Goal: Task Accomplishment & Management: Manage account settings

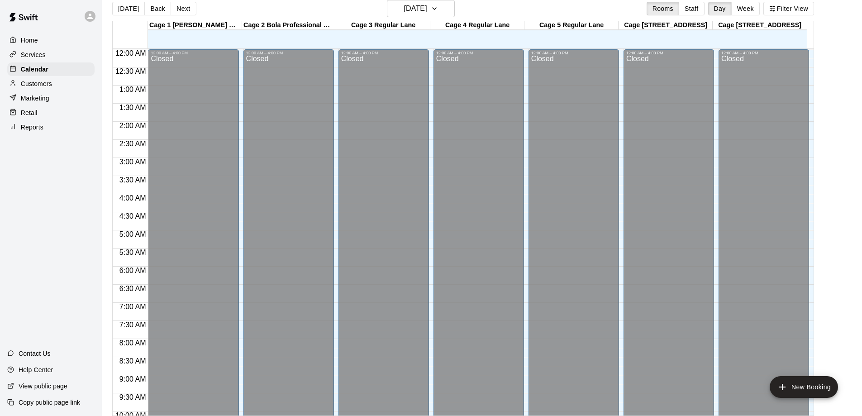
scroll to position [504, 0]
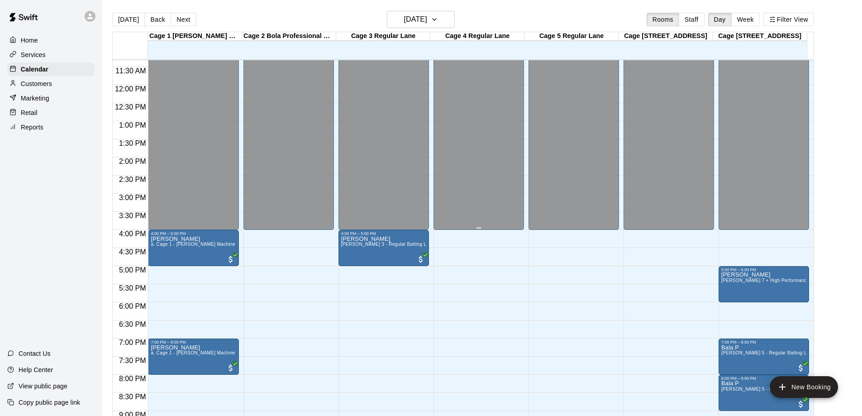
scroll to position [504, 0]
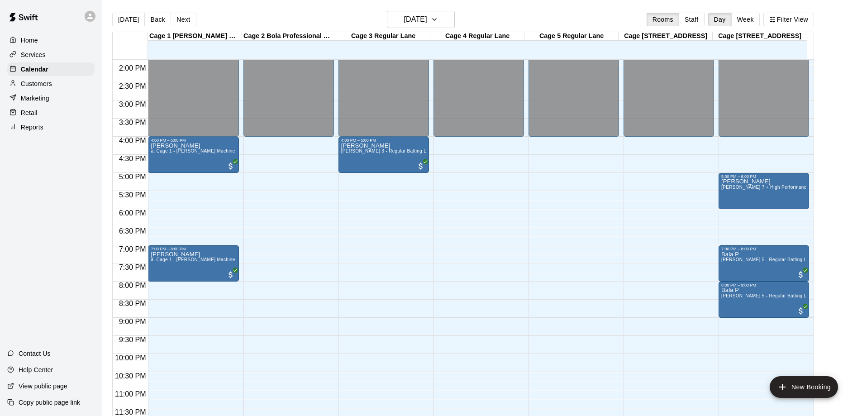
click at [429, 8] on main "Today Back Next Friday Aug 15 Rooms Staff Day Week Filter View Cage 1 TrueMan M…" at bounding box center [482, 215] width 760 height 430
drag, startPoint x: 431, startPoint y: 10, endPoint x: 439, endPoint y: 28, distance: 19.4
click at [431, 10] on main "Today Back Next Friday Aug 15 Rooms Staff Day Week Filter View Cage 1 TrueMan M…" at bounding box center [482, 215] width 760 height 430
click at [427, 19] on h6 "[DATE]" at bounding box center [415, 19] width 23 height 13
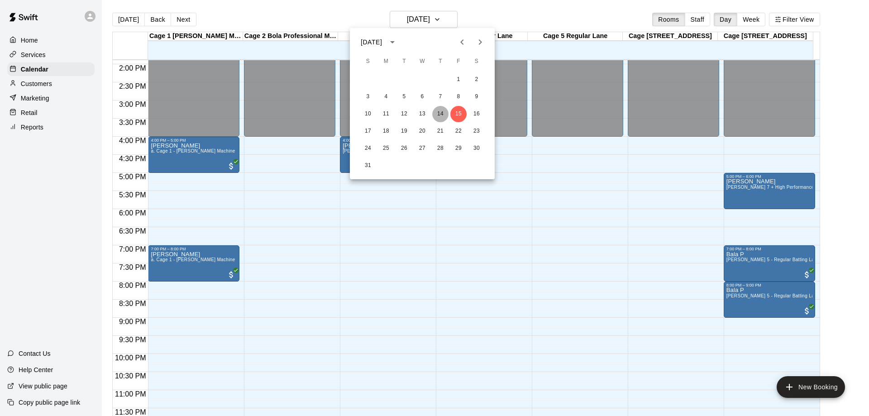
click at [440, 114] on button "14" at bounding box center [440, 114] width 16 height 16
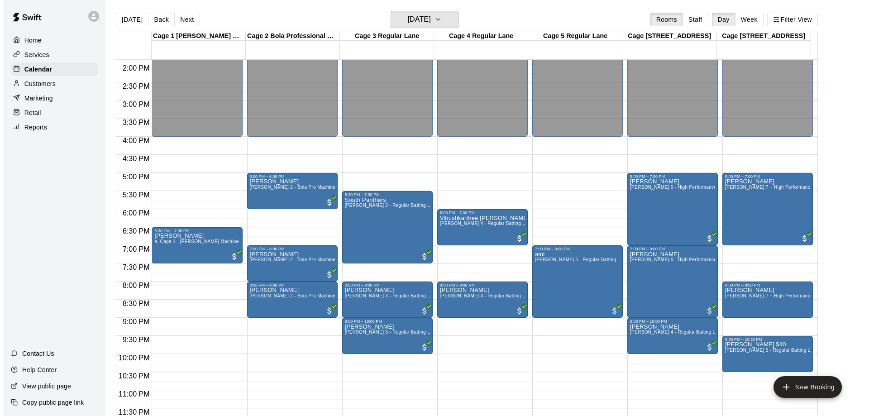
scroll to position [14, 0]
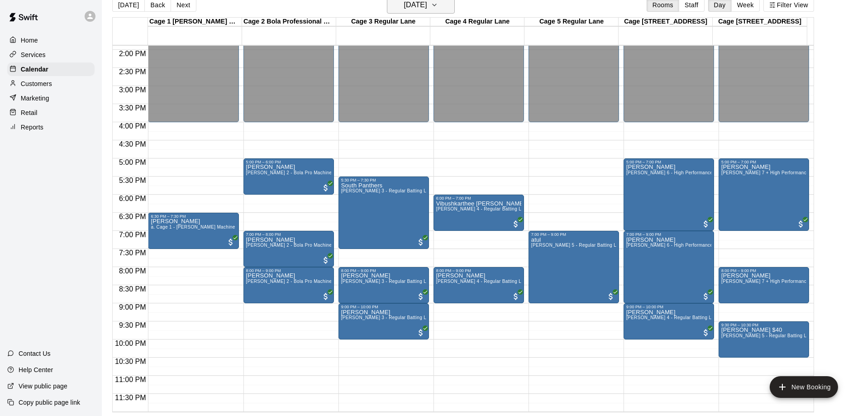
click at [427, 8] on h6 "[DATE]" at bounding box center [415, 5] width 23 height 13
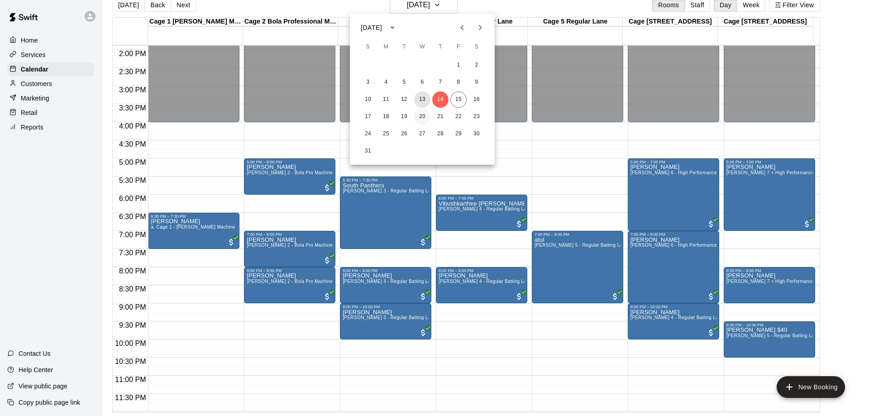
click at [421, 104] on button "13" at bounding box center [422, 99] width 16 height 16
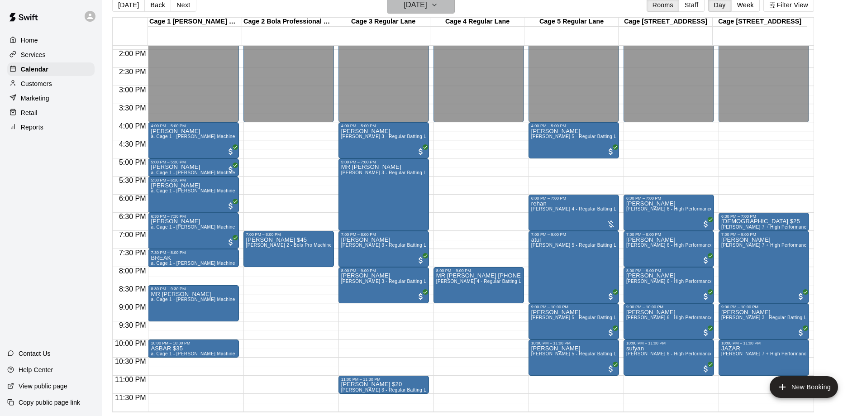
click at [455, 11] on button "[DATE]" at bounding box center [421, 4] width 68 height 17
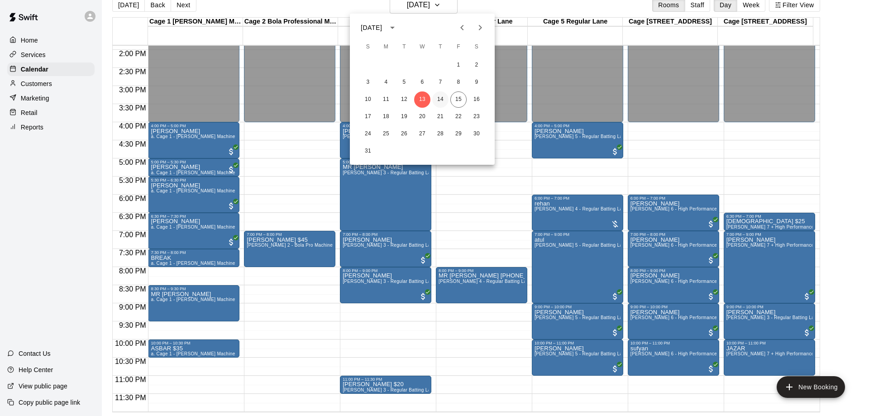
click at [438, 94] on button "14" at bounding box center [440, 99] width 16 height 16
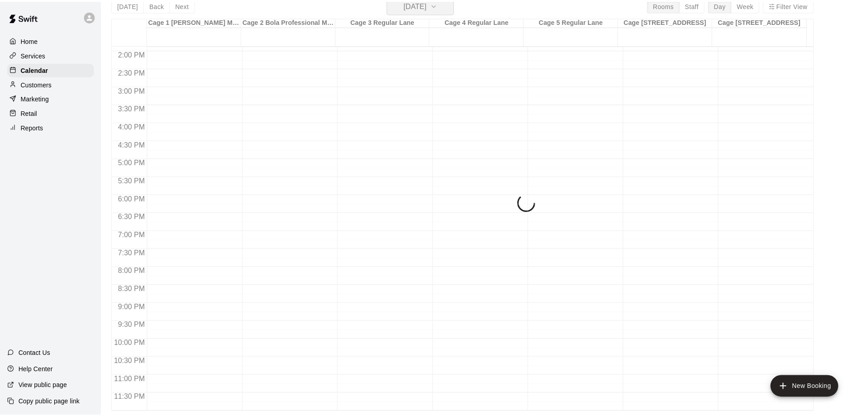
scroll to position [11, 0]
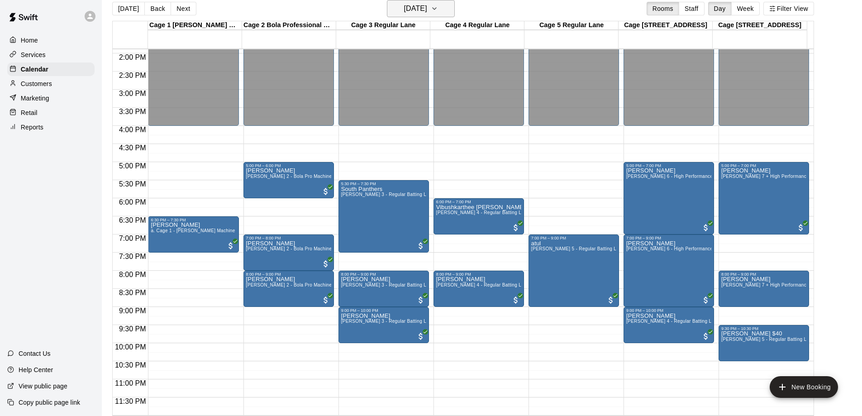
click at [427, 7] on h6 "[DATE]" at bounding box center [415, 8] width 23 height 13
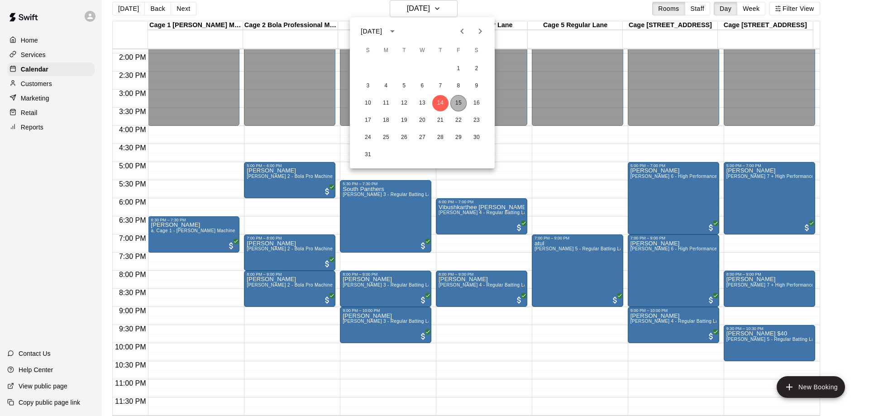
click at [458, 106] on button "15" at bounding box center [458, 103] width 16 height 16
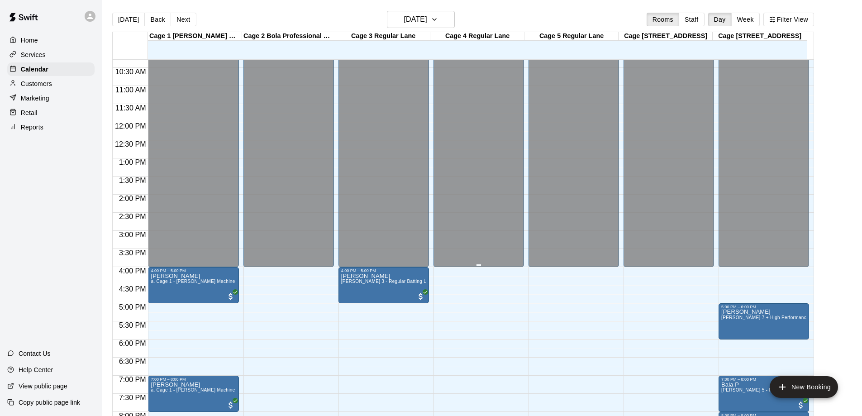
scroll to position [504, 0]
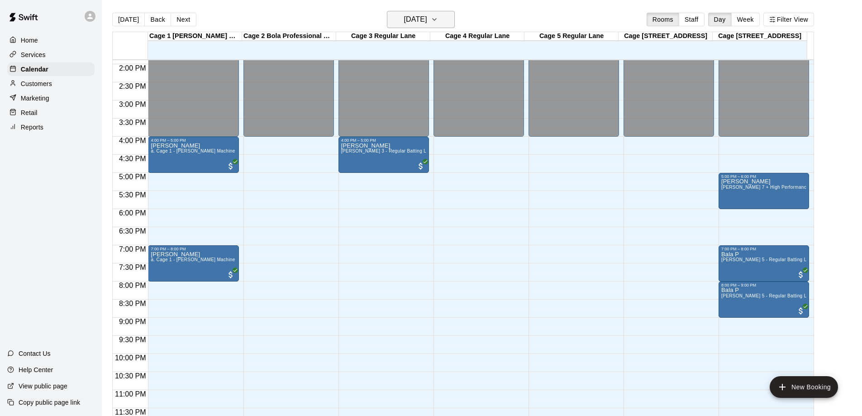
click at [427, 18] on h6 "[DATE]" at bounding box center [415, 19] width 23 height 13
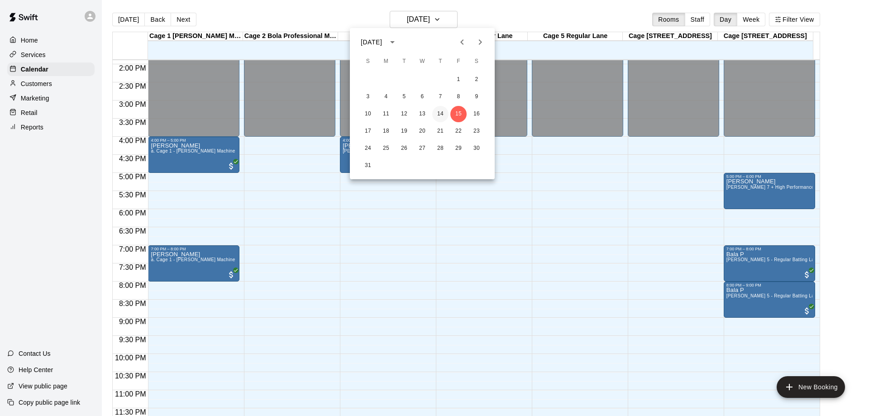
click at [446, 108] on button "14" at bounding box center [440, 114] width 16 height 16
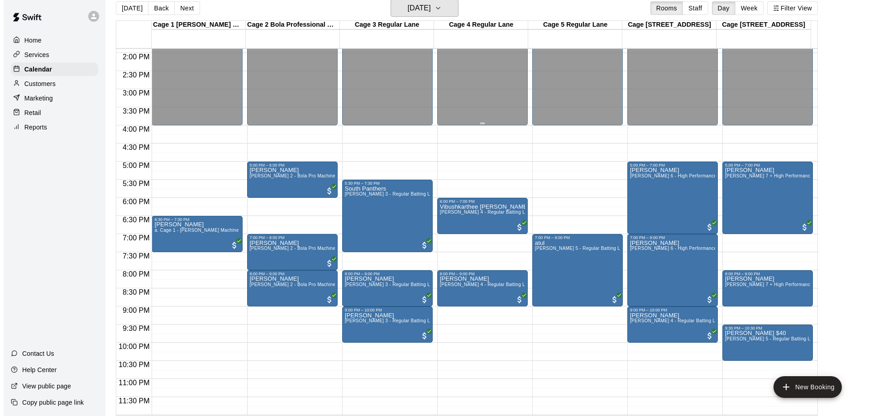
scroll to position [14, 0]
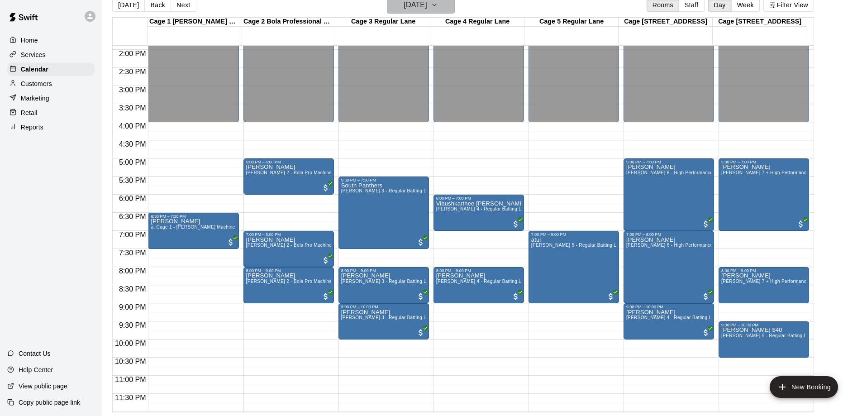
click at [447, 9] on button "[DATE]" at bounding box center [421, 4] width 68 height 17
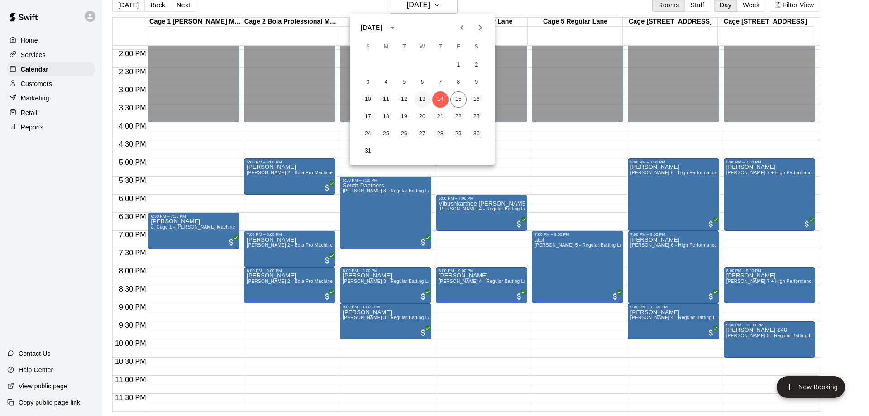
click at [422, 100] on button "13" at bounding box center [422, 99] width 16 height 16
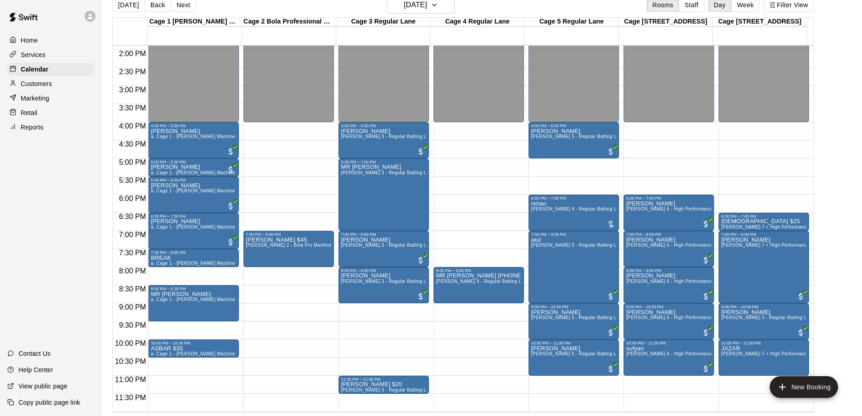
click at [833, 292] on main "[DATE] Back [DATE][DATE] Rooms Staff Day Week Filter View Cage 1 [PERSON_NAME] …" at bounding box center [481, 204] width 753 height 416
click at [837, 284] on main "[DATE] Back [DATE][DATE] Rooms Staff Day Week Filter View Cage 1 [PERSON_NAME] …" at bounding box center [481, 204] width 753 height 416
click at [821, 262] on div "[DATE] Back [DATE][DATE] Rooms Staff Day Week Filter View Cage 1 [PERSON_NAME] …" at bounding box center [462, 204] width 715 height 416
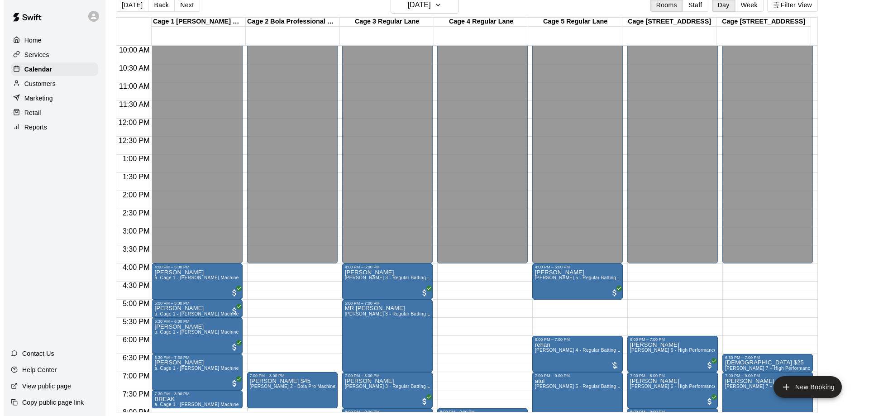
scroll to position [504, 0]
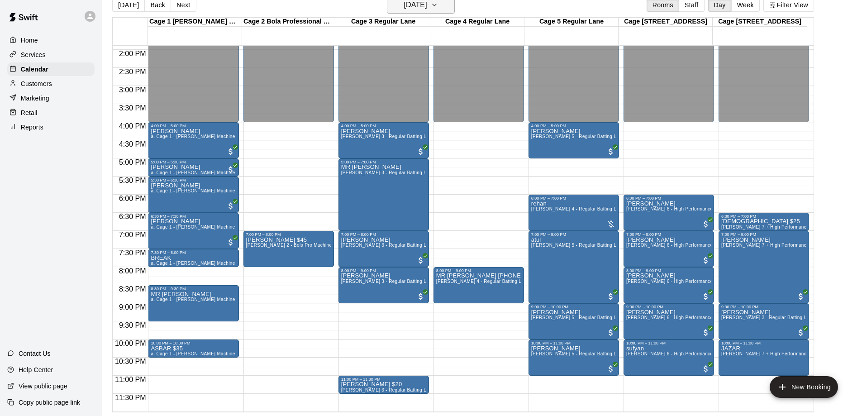
click at [451, 10] on button "[DATE]" at bounding box center [421, 4] width 68 height 17
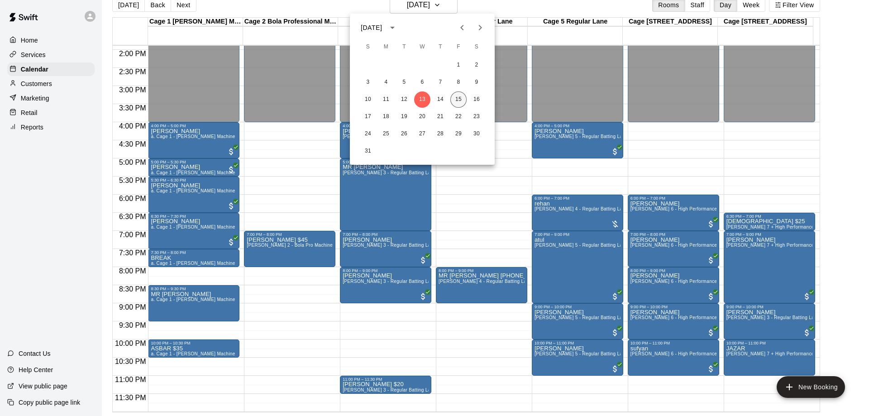
click at [454, 101] on button "15" at bounding box center [458, 99] width 16 height 16
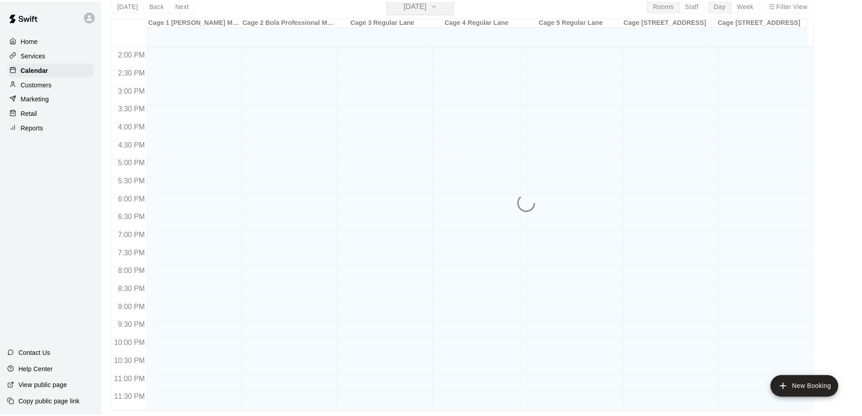
scroll to position [11, 0]
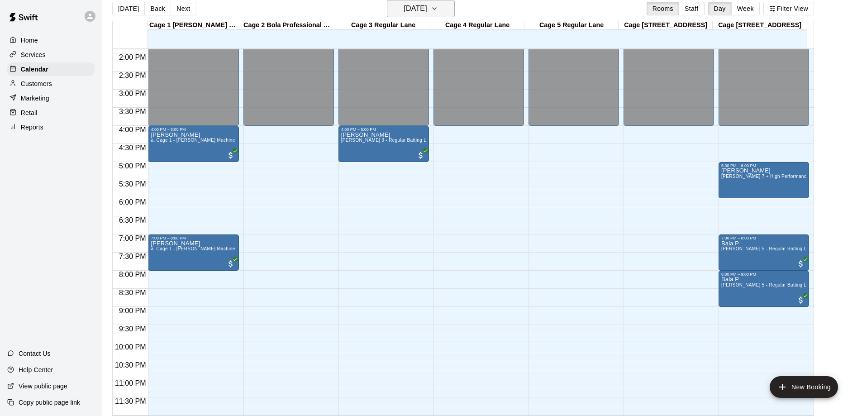
click at [417, 9] on h6 "[DATE]" at bounding box center [415, 8] width 23 height 13
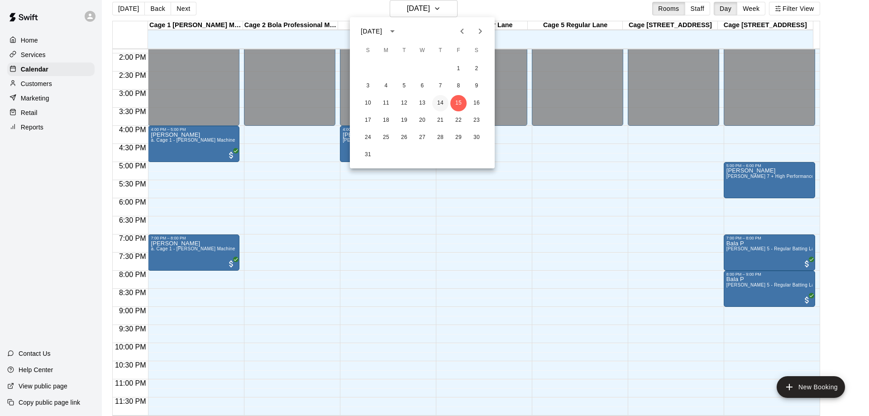
click at [439, 102] on button "14" at bounding box center [440, 103] width 16 height 16
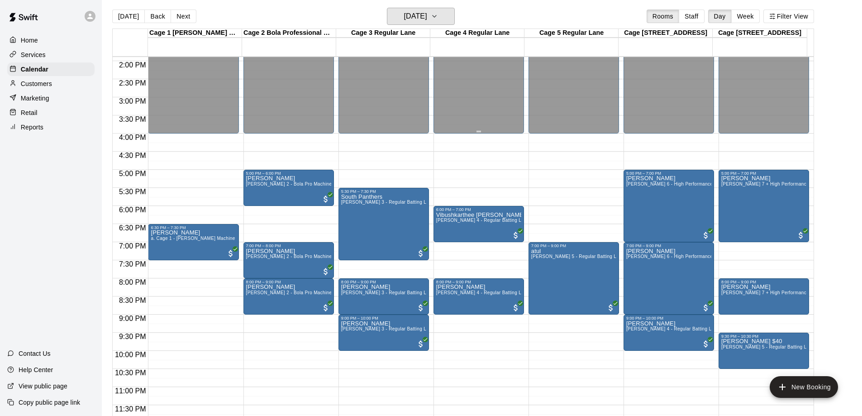
scroll to position [0, 0]
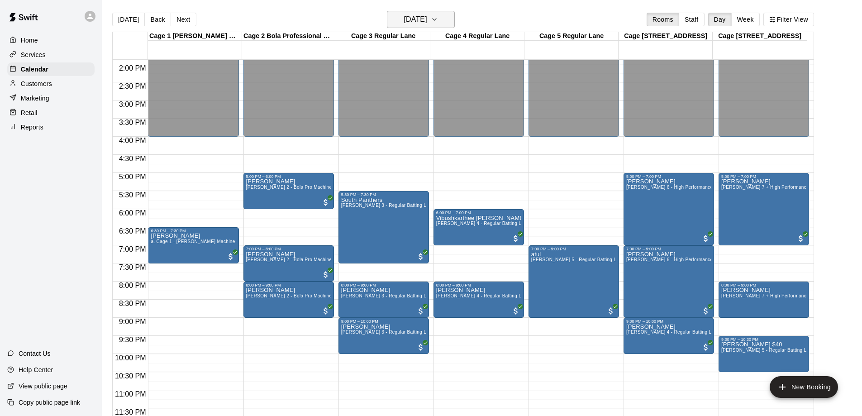
click at [427, 20] on h6 "[DATE]" at bounding box center [415, 19] width 23 height 13
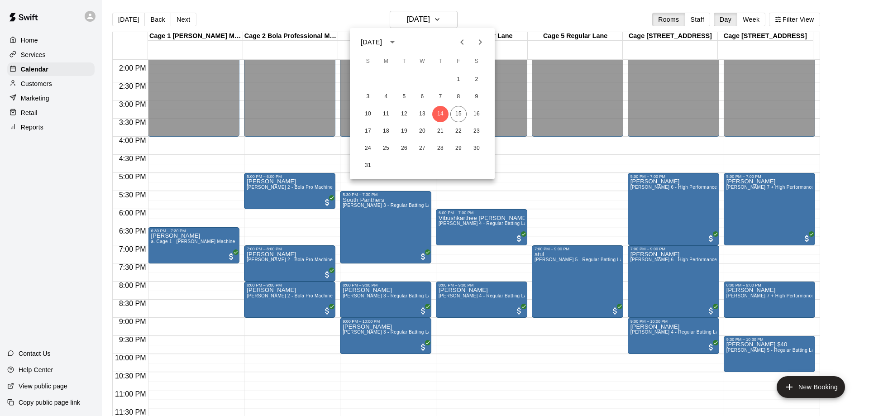
click at [466, 109] on div "10 11 12 13 14 15 16" at bounding box center [422, 114] width 145 height 16
click at [464, 115] on button "15" at bounding box center [458, 114] width 16 height 16
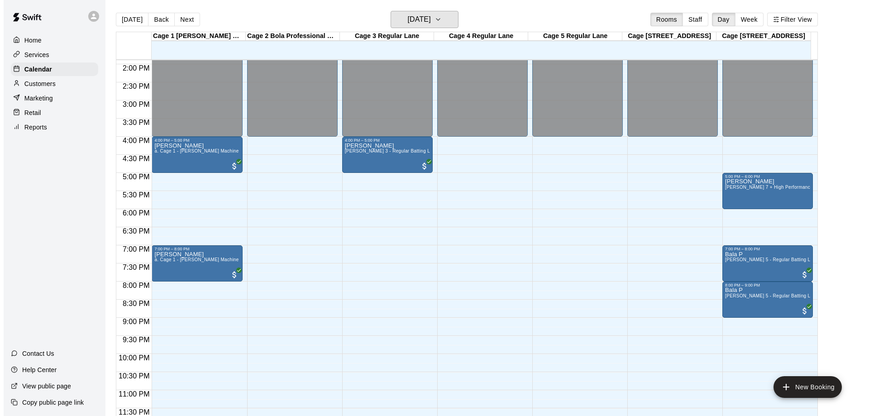
scroll to position [14, 0]
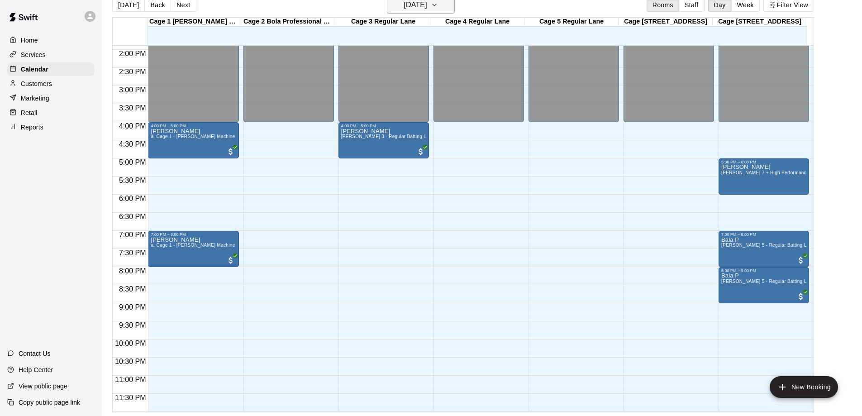
click at [427, 6] on h6 "[DATE]" at bounding box center [415, 5] width 23 height 13
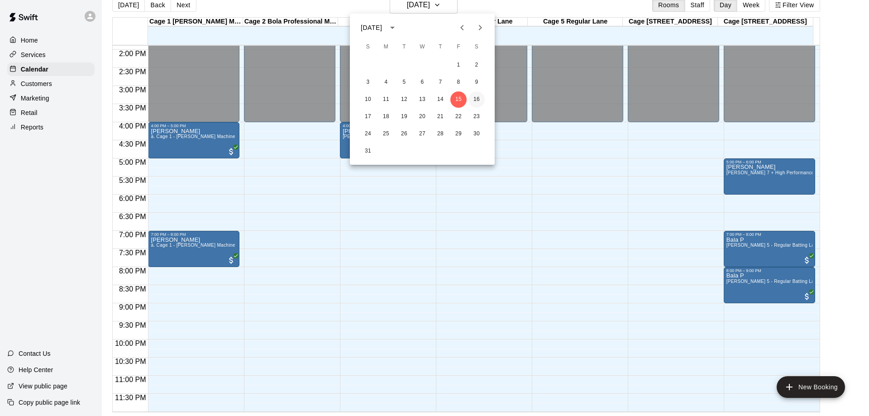
click at [476, 105] on button "16" at bounding box center [476, 99] width 16 height 16
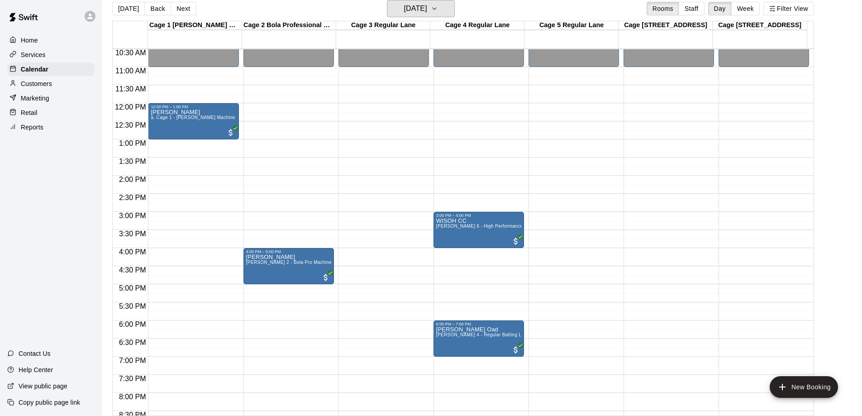
scroll to position [368, 0]
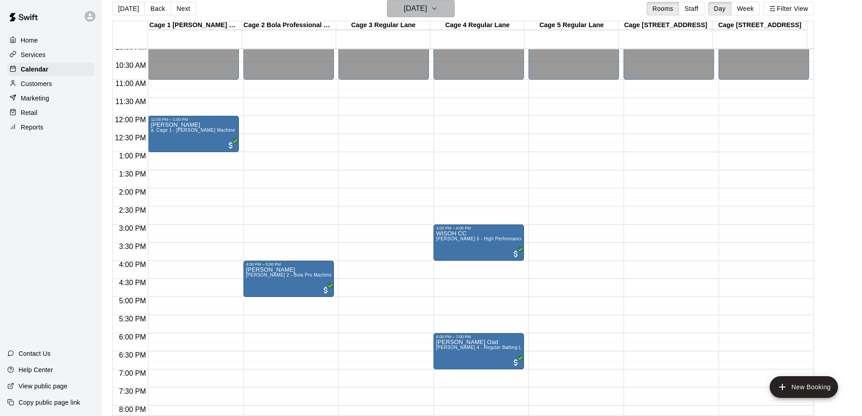
click at [447, 12] on button "[DATE]" at bounding box center [421, 8] width 68 height 17
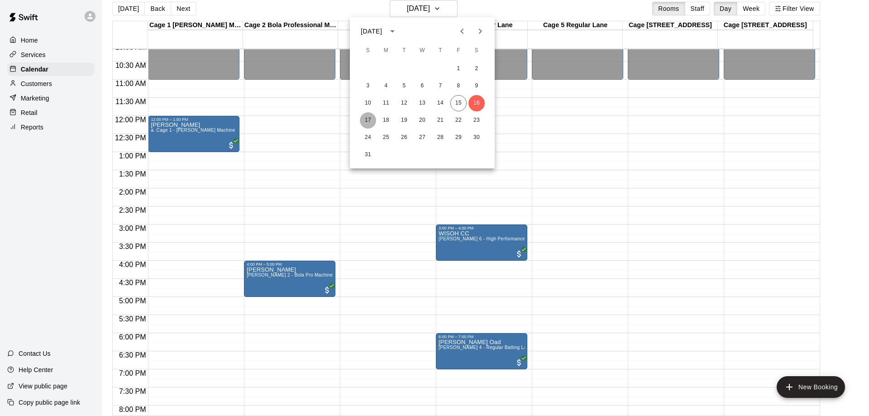
click at [366, 122] on button "17" at bounding box center [368, 120] width 16 height 16
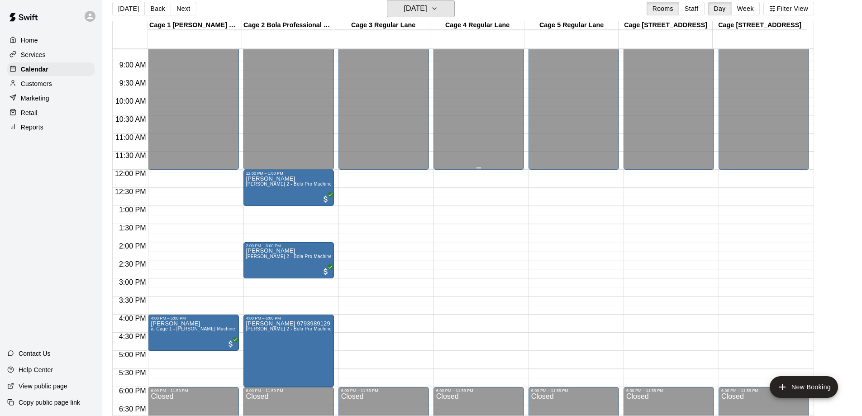
scroll to position [362, 0]
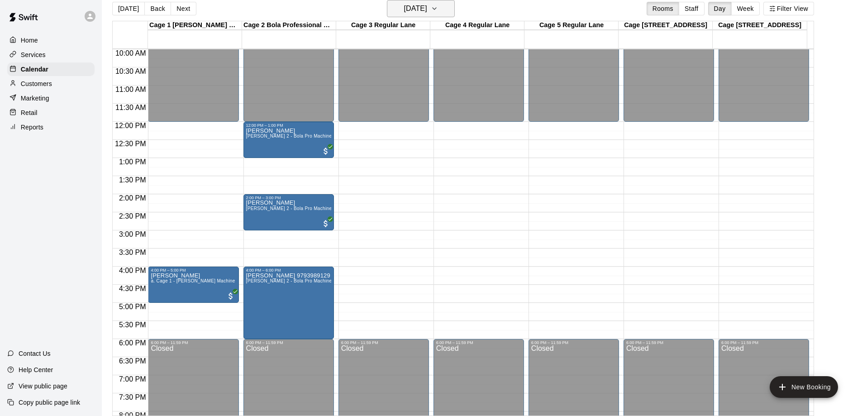
click at [424, 8] on h6 "[DATE]" at bounding box center [415, 8] width 23 height 13
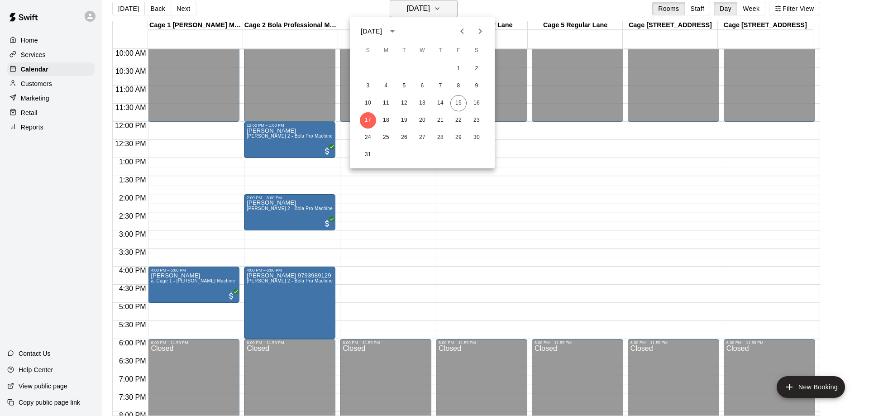
click at [424, 8] on div at bounding box center [434, 208] width 869 height 416
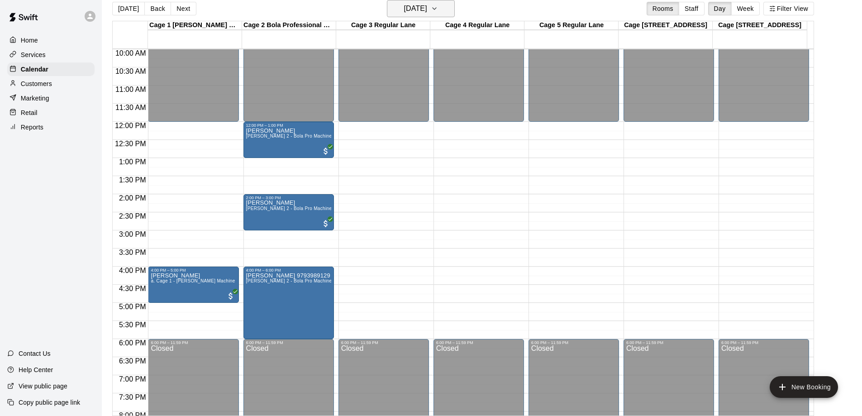
click at [443, 8] on button "[DATE]" at bounding box center [421, 8] width 68 height 17
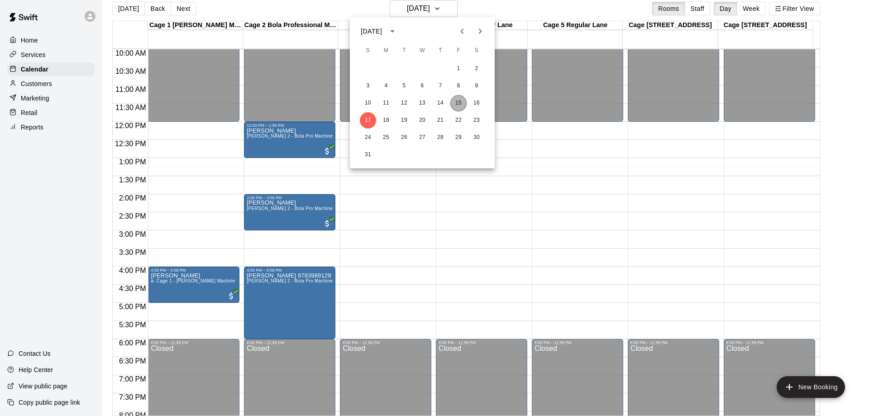
click at [461, 105] on button "15" at bounding box center [458, 103] width 16 height 16
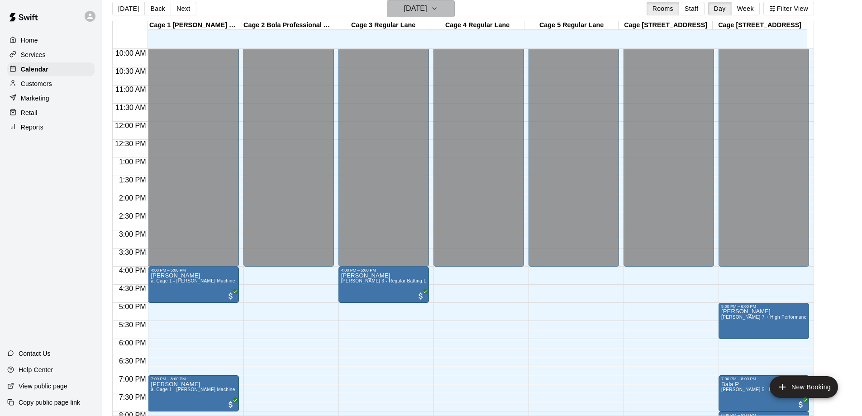
click at [427, 13] on h6 "[DATE]" at bounding box center [415, 8] width 23 height 13
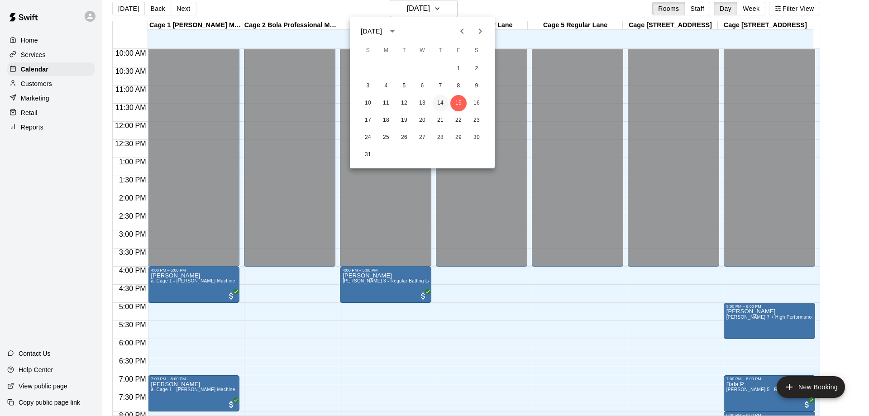
click at [442, 100] on button "14" at bounding box center [440, 103] width 16 height 16
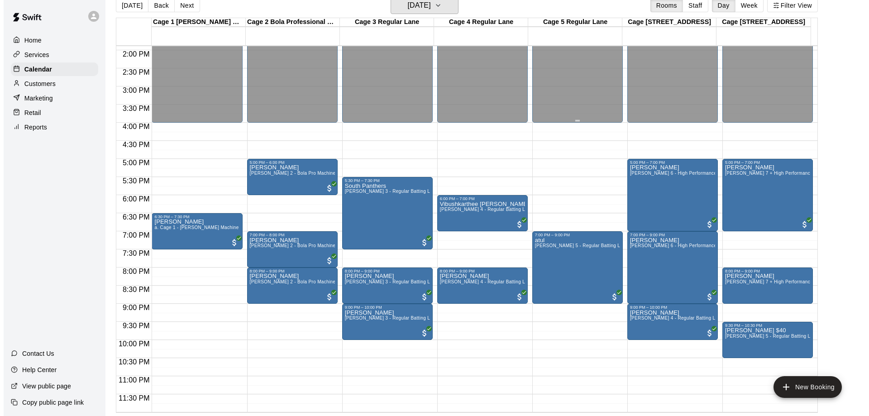
scroll to position [14, 0]
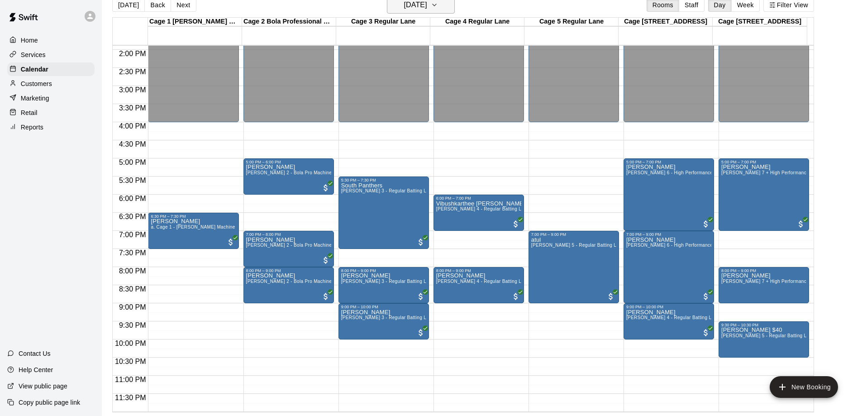
click at [427, 6] on h6 "[DATE]" at bounding box center [415, 5] width 23 height 13
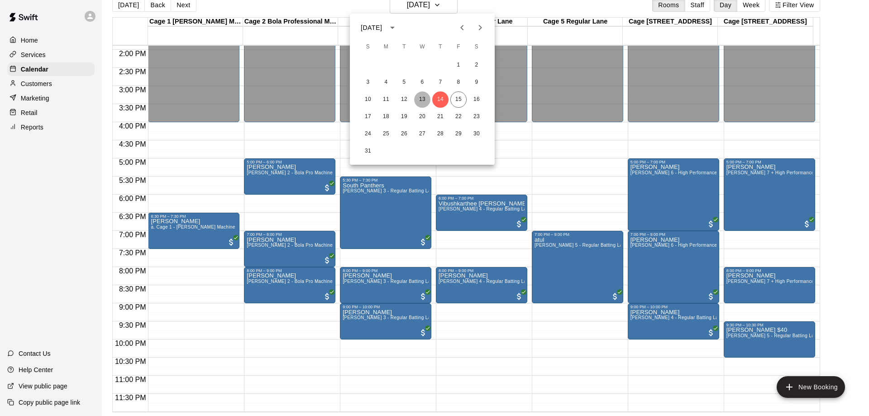
click at [424, 100] on button "13" at bounding box center [422, 99] width 16 height 16
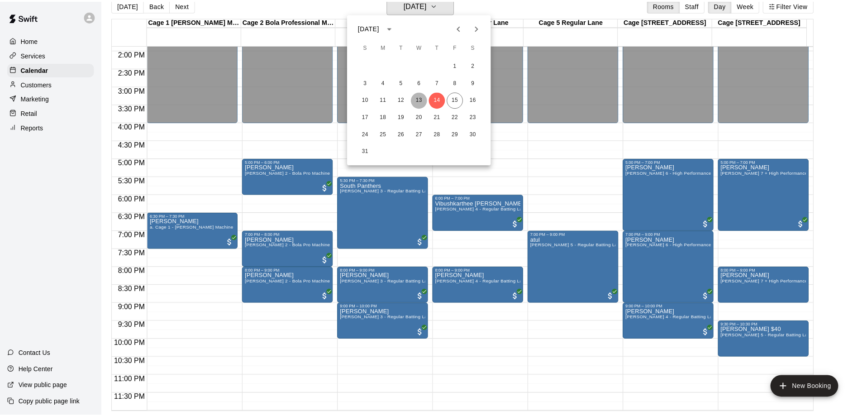
scroll to position [11, 0]
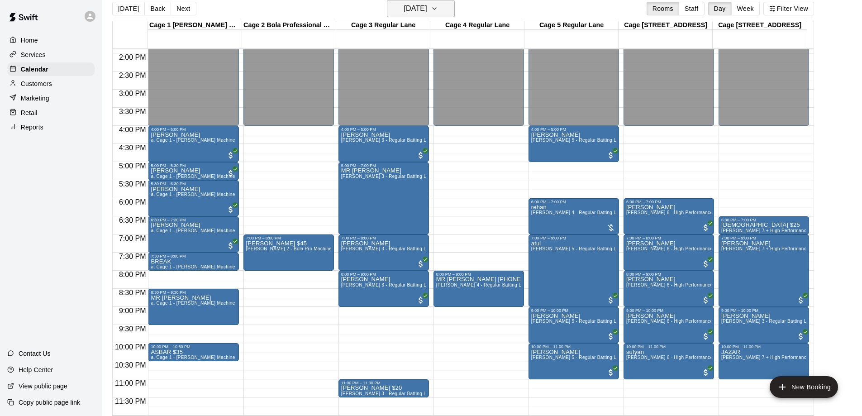
click at [423, 3] on h6 "[DATE]" at bounding box center [415, 8] width 23 height 13
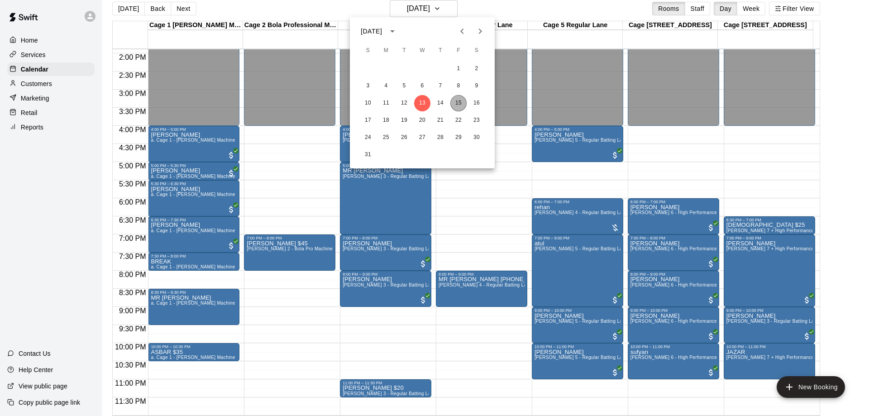
click at [463, 104] on button "15" at bounding box center [458, 103] width 16 height 16
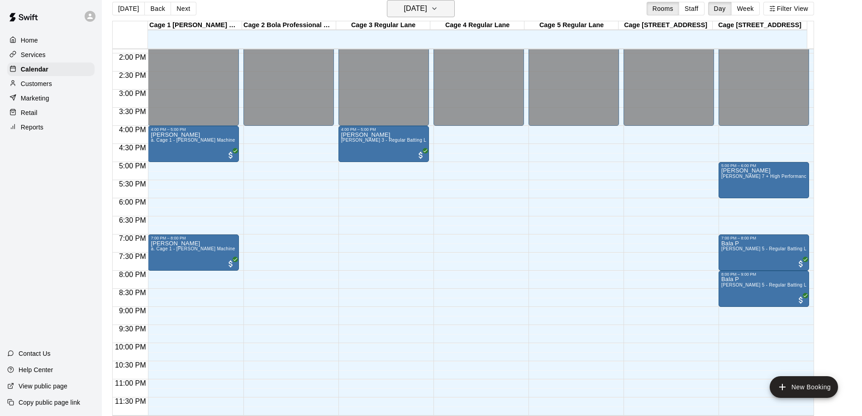
click at [438, 9] on icon "button" at bounding box center [434, 8] width 7 height 11
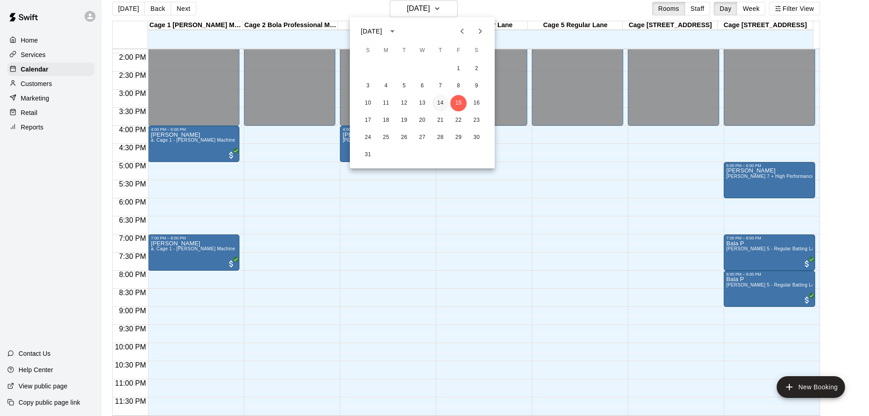
click at [443, 103] on button "14" at bounding box center [440, 103] width 16 height 16
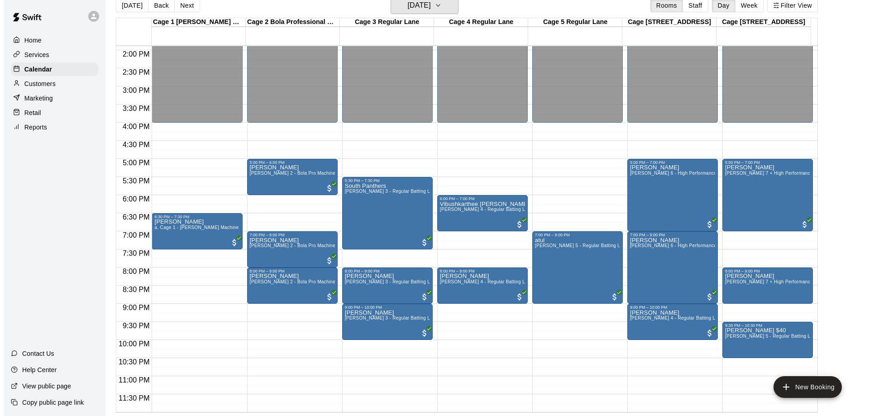
scroll to position [14, 0]
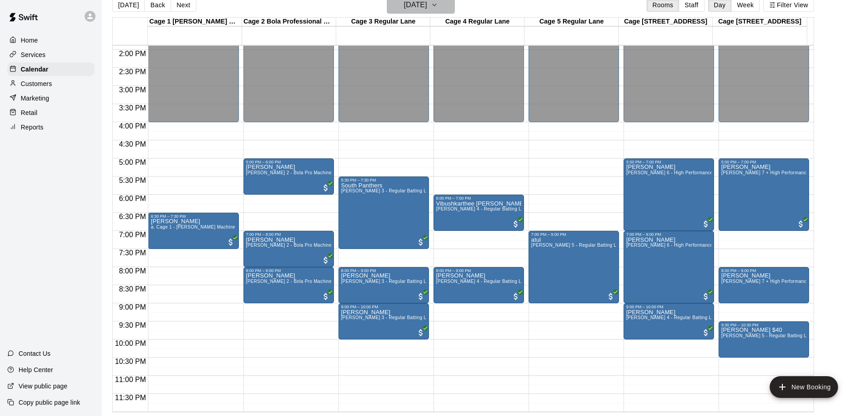
click at [427, 5] on h6 "[DATE]" at bounding box center [415, 5] width 23 height 13
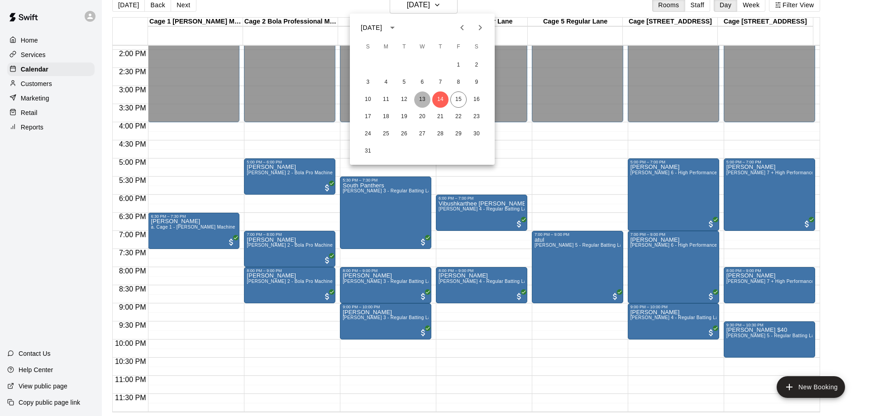
click at [418, 101] on button "13" at bounding box center [422, 99] width 16 height 16
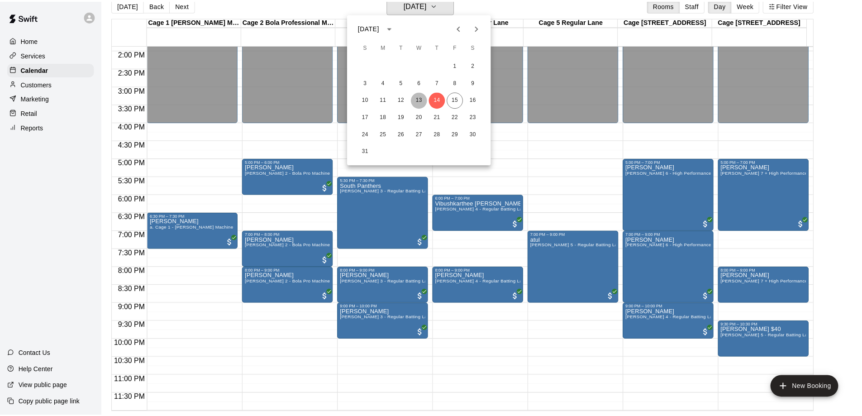
scroll to position [11, 0]
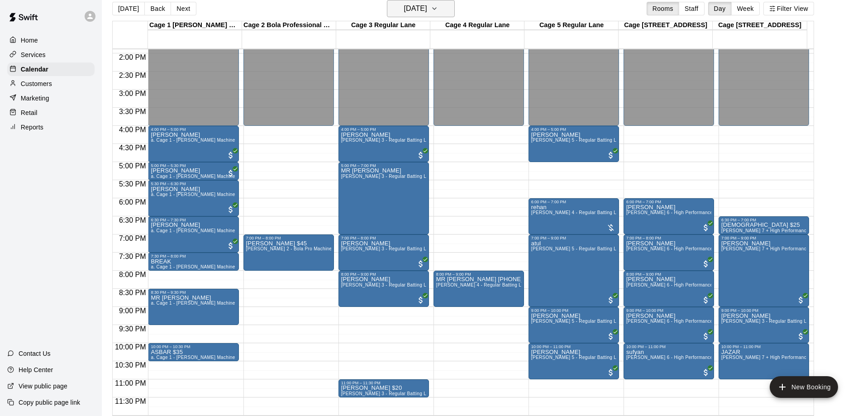
click at [438, 15] on button "[DATE]" at bounding box center [421, 8] width 68 height 17
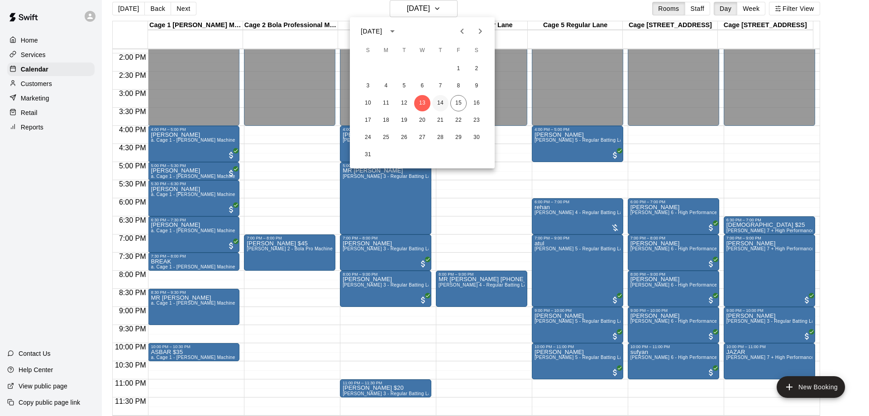
click at [441, 104] on button "14" at bounding box center [440, 103] width 16 height 16
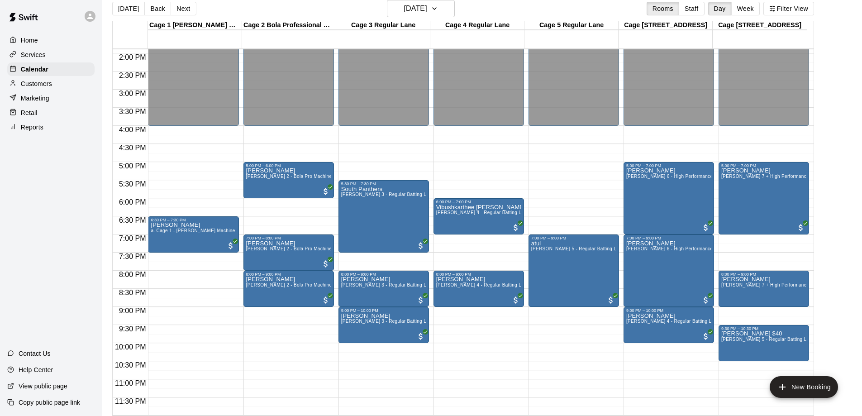
click at [539, 16] on div "[DATE] Back [DATE][DATE] Rooms Staff Day Week Filter View" at bounding box center [463, 10] width 702 height 21
click at [425, 6] on h6 "[DATE]" at bounding box center [415, 8] width 23 height 13
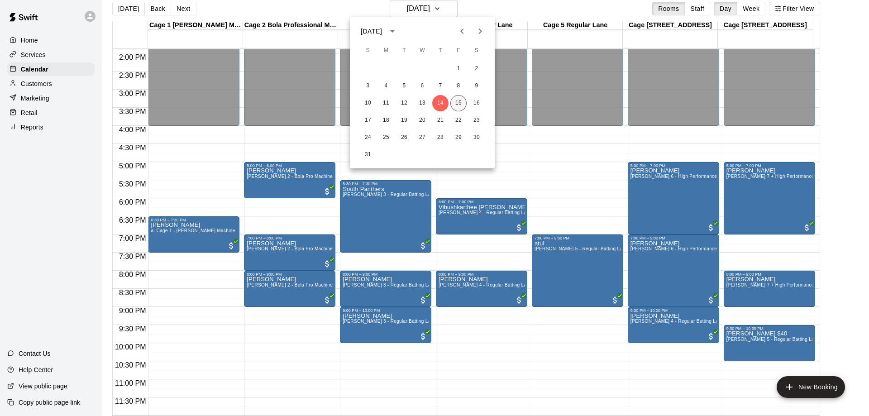
click at [460, 105] on button "15" at bounding box center [458, 103] width 16 height 16
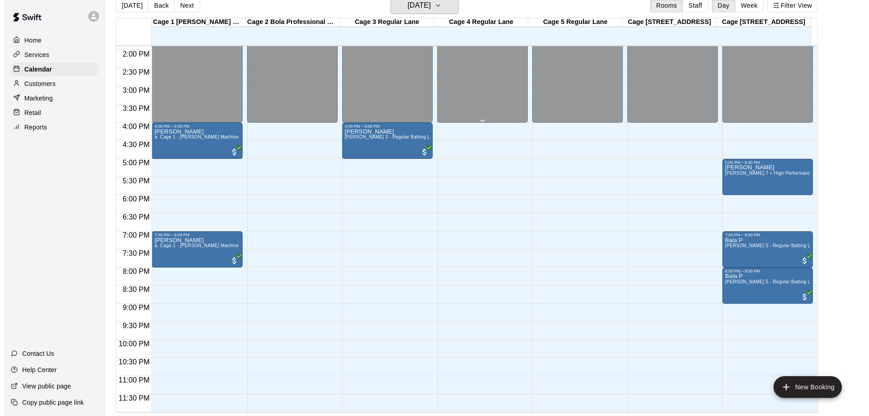
scroll to position [14, 0]
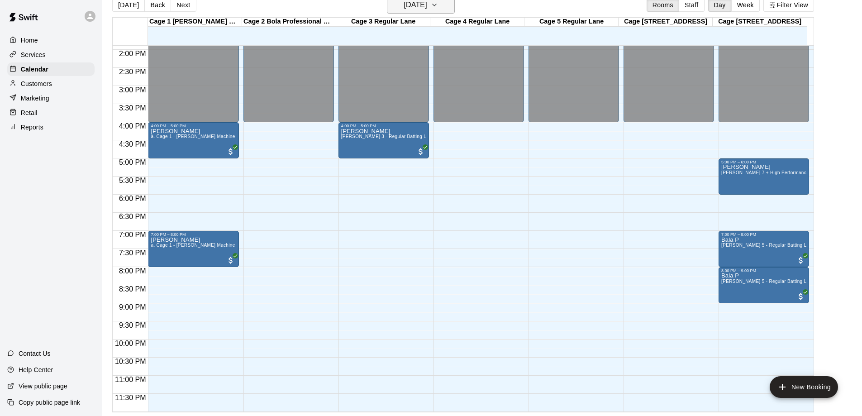
click at [427, 9] on h6 "[DATE]" at bounding box center [415, 5] width 23 height 13
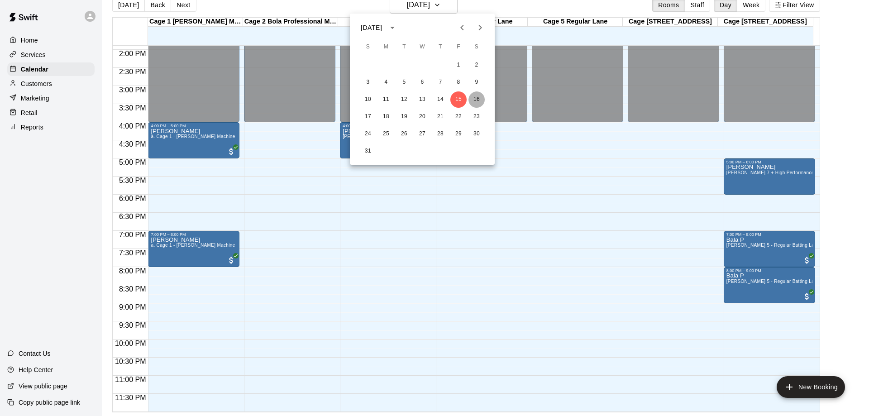
click at [477, 95] on button "16" at bounding box center [476, 99] width 16 height 16
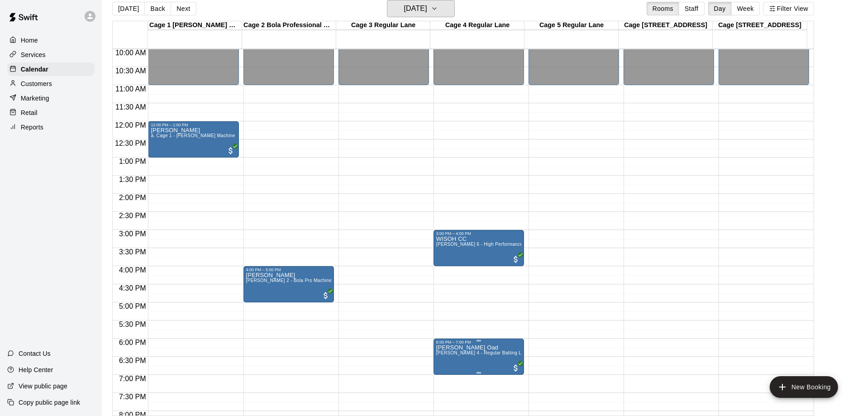
scroll to position [413, 0]
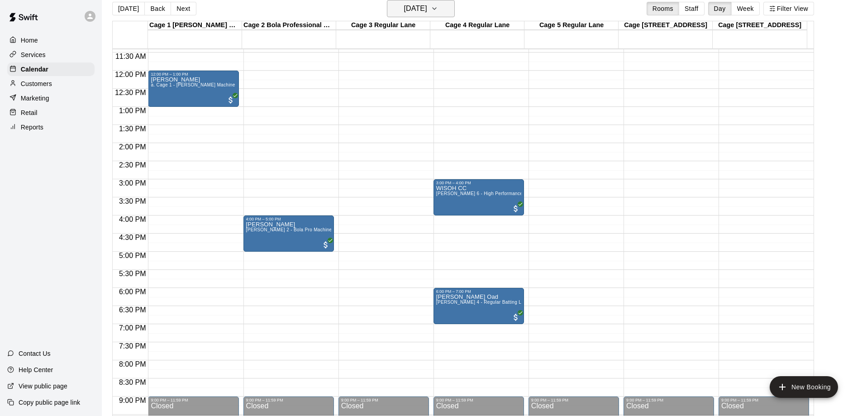
click at [438, 4] on icon "button" at bounding box center [434, 8] width 7 height 11
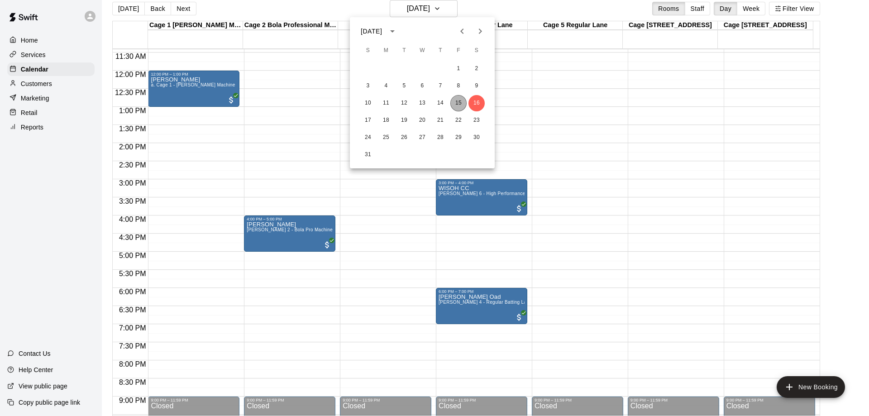
click at [461, 107] on button "15" at bounding box center [458, 103] width 16 height 16
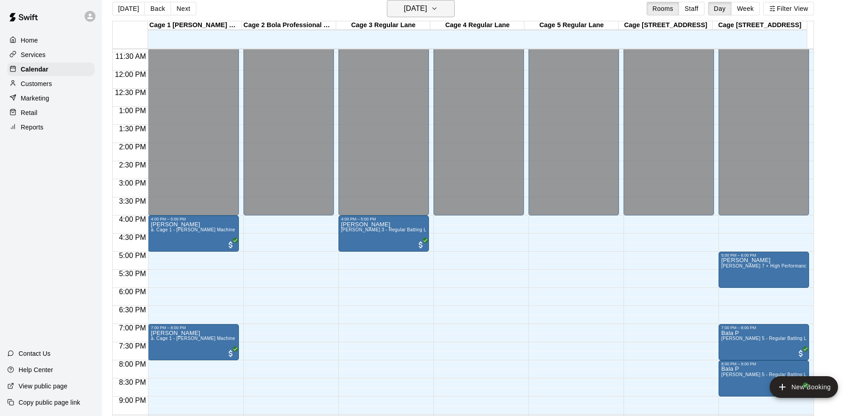
click at [454, 9] on button "[DATE]" at bounding box center [421, 8] width 68 height 17
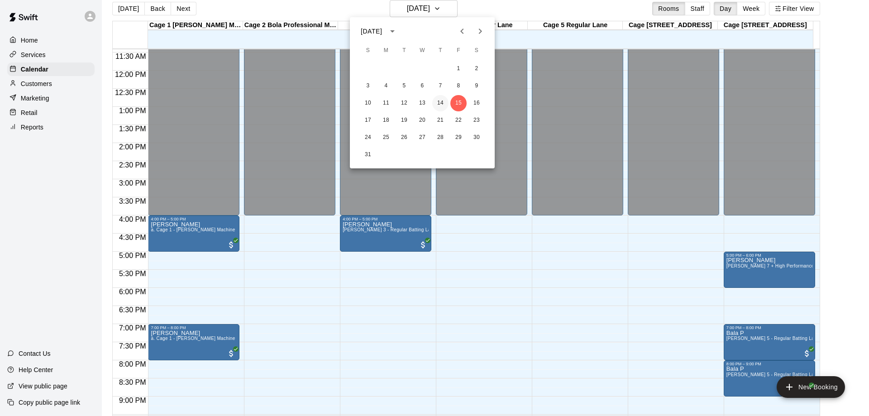
click at [438, 102] on button "14" at bounding box center [440, 103] width 16 height 16
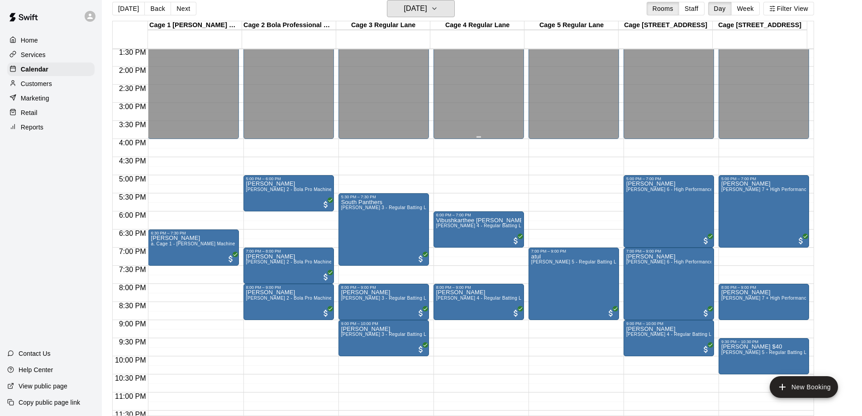
scroll to position [504, 0]
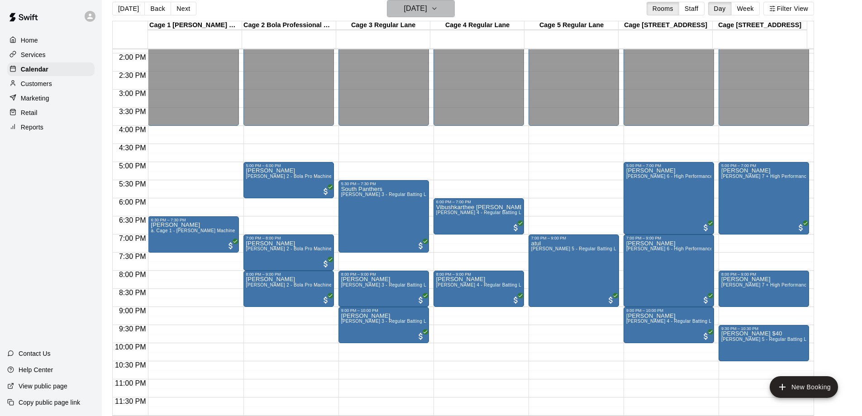
click at [424, 10] on h6 "[DATE]" at bounding box center [415, 8] width 23 height 13
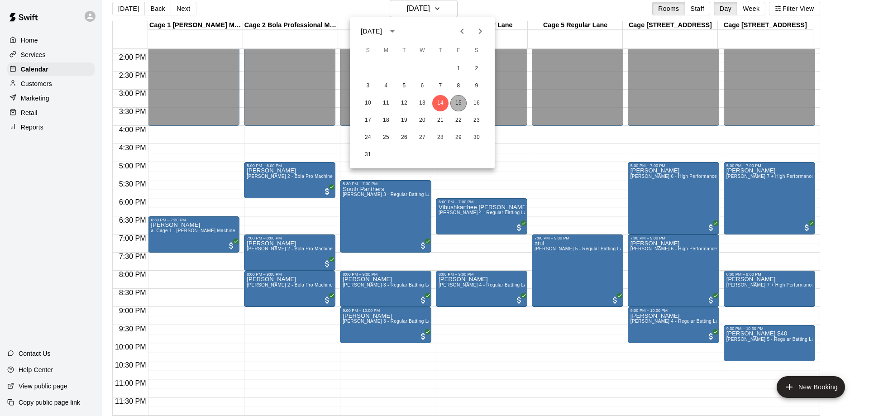
click at [462, 107] on button "15" at bounding box center [458, 103] width 16 height 16
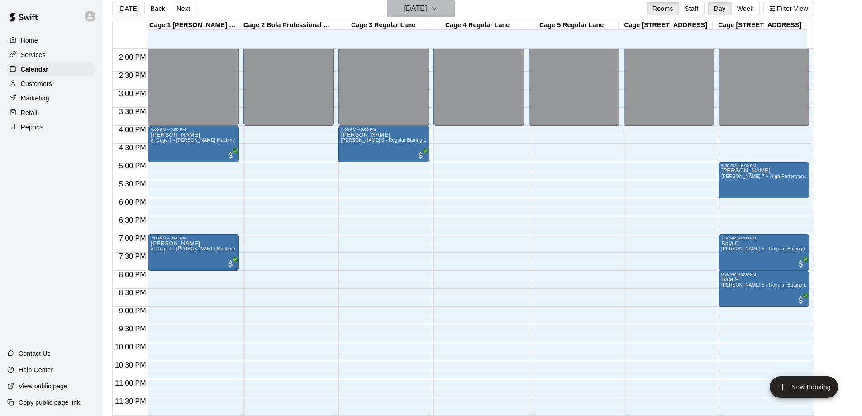
click at [438, 10] on icon "button" at bounding box center [434, 8] width 7 height 11
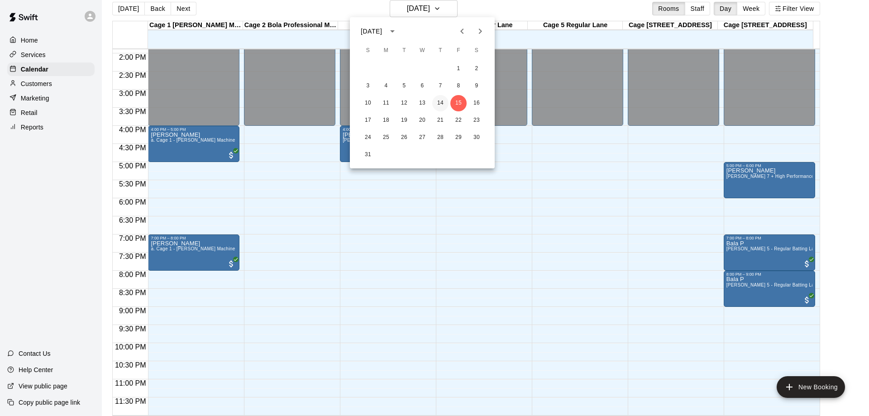
click at [439, 108] on button "14" at bounding box center [440, 103] width 16 height 16
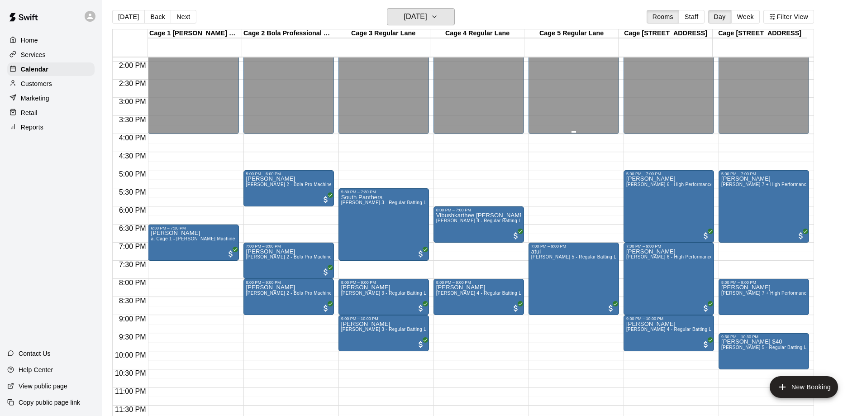
scroll to position [0, 0]
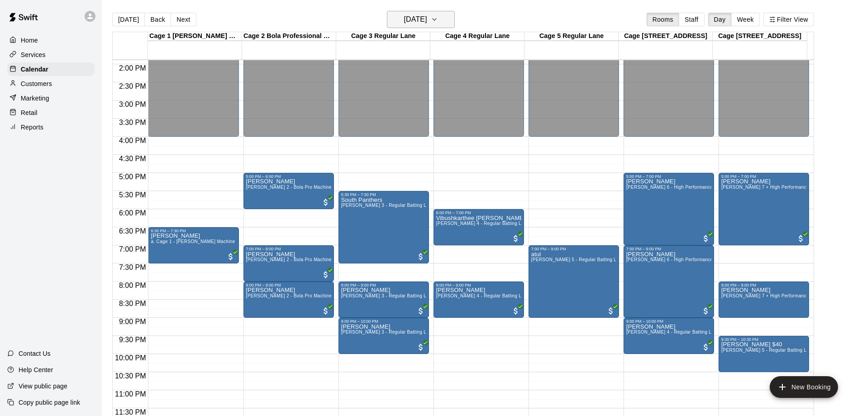
click at [438, 23] on icon "button" at bounding box center [434, 19] width 7 height 11
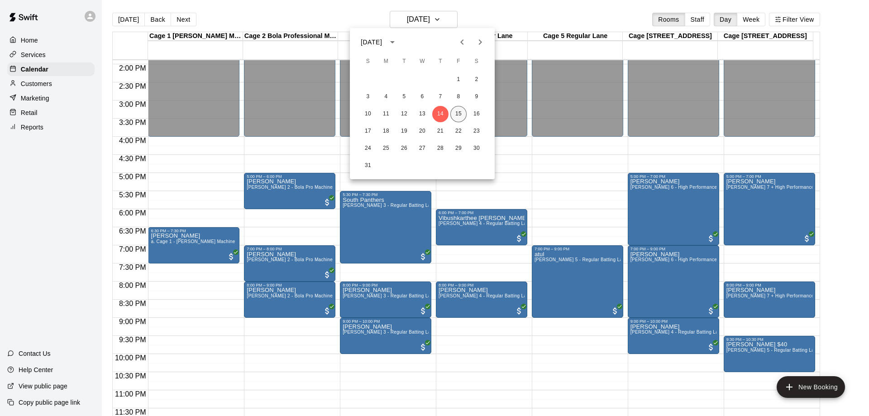
click at [462, 117] on button "15" at bounding box center [458, 114] width 16 height 16
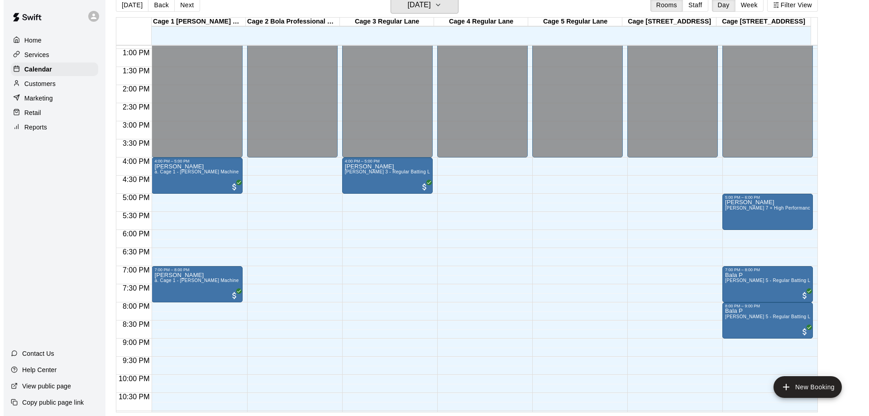
scroll to position [413, 0]
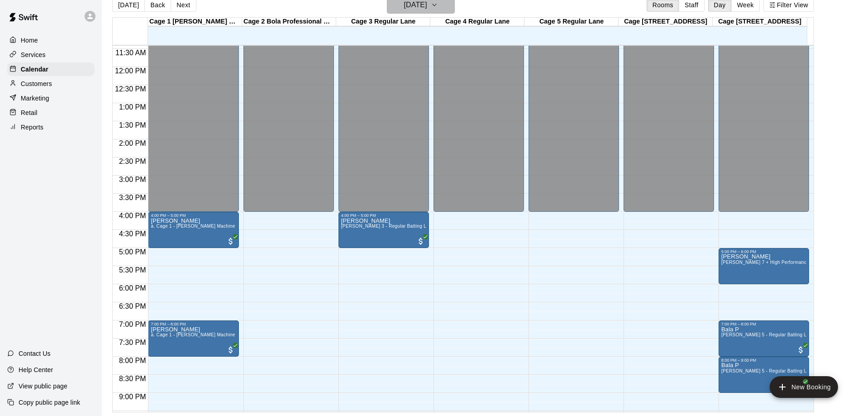
click at [427, 6] on h6 "[DATE]" at bounding box center [415, 5] width 23 height 13
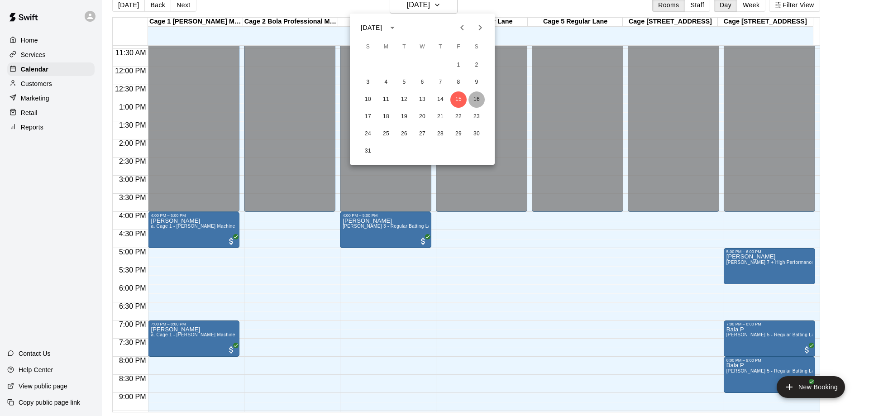
click at [471, 99] on button "16" at bounding box center [476, 99] width 16 height 16
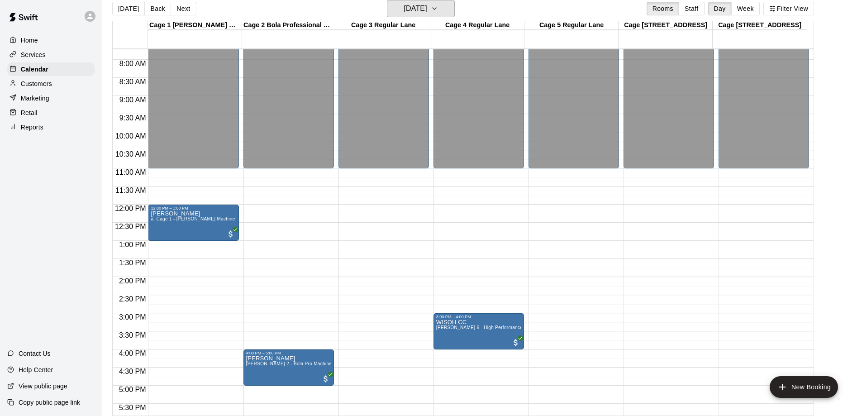
scroll to position [277, 0]
